Goal: Task Accomplishment & Management: Use online tool/utility

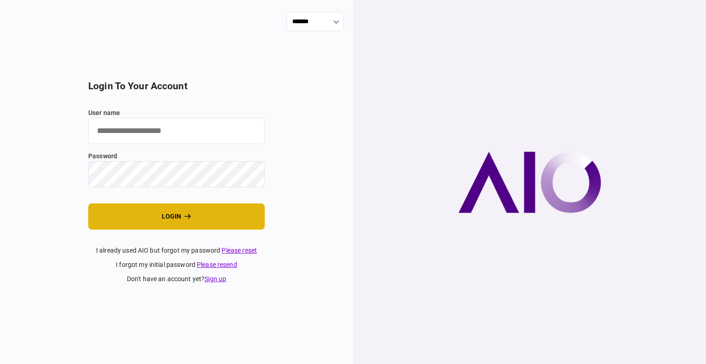
type input "****"
click at [148, 220] on button "login" at bounding box center [176, 216] width 177 height 26
